Goal: Task Accomplishment & Management: Manage account settings

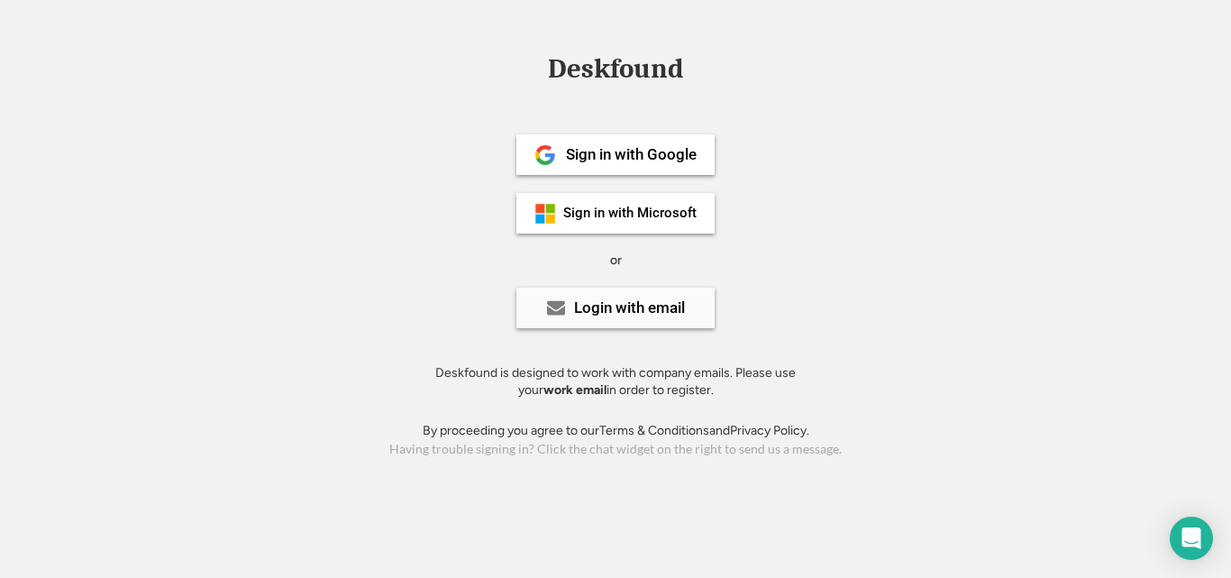
click at [663, 296] on div "Login with email" at bounding box center [615, 307] width 198 height 41
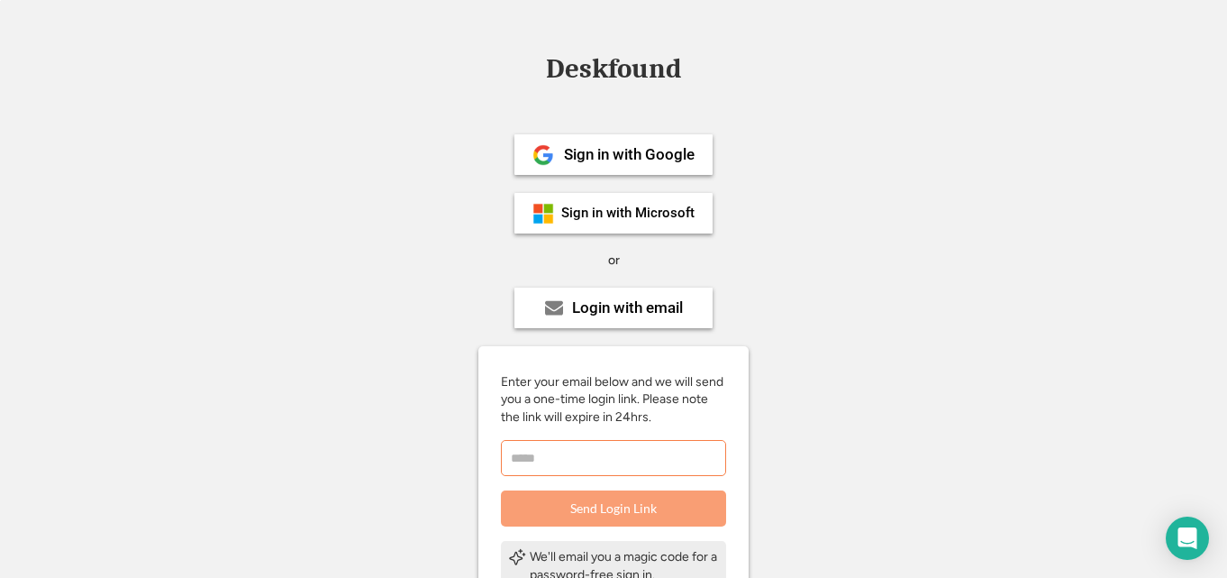
click at [648, 469] on input "email" at bounding box center [613, 458] width 225 height 36
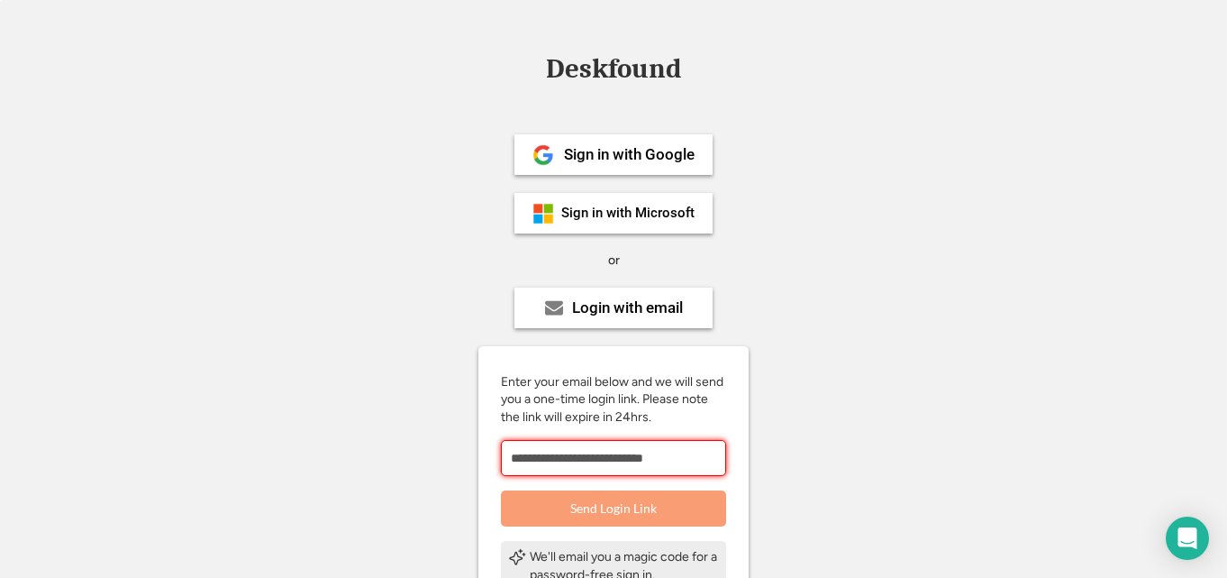
type input "**********"
